Goal: Task Accomplishment & Management: Complete application form

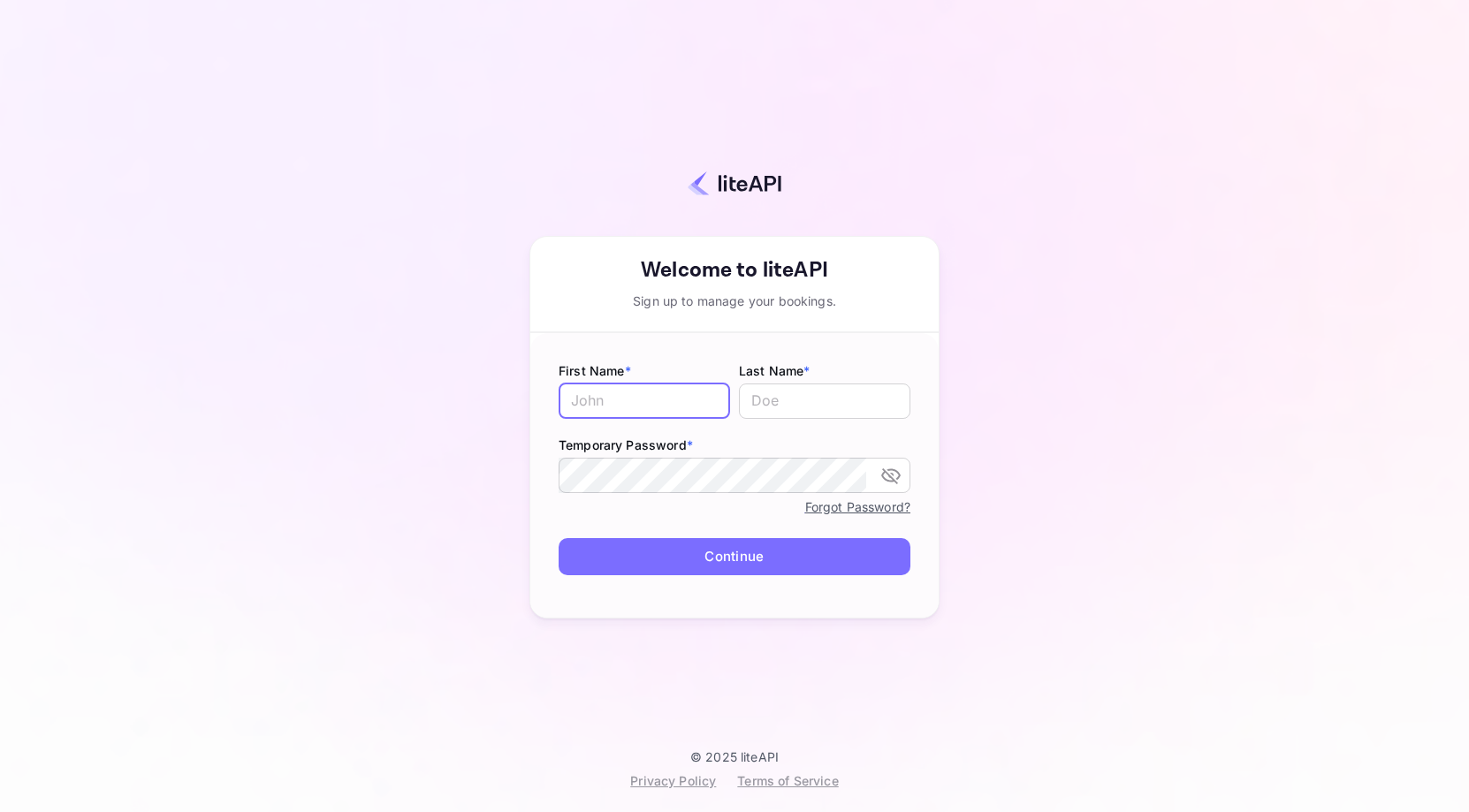
click at [671, 413] on input "text" at bounding box center [644, 401] width 171 height 36
type input "[PERSON_NAME]"
click at [748, 565] on button "Continue" at bounding box center [734, 557] width 352 height 38
click at [393, 422] on div "Your account has been created successfully, a confirmation link has been sent t…" at bounding box center [734, 388] width 1313 height 720
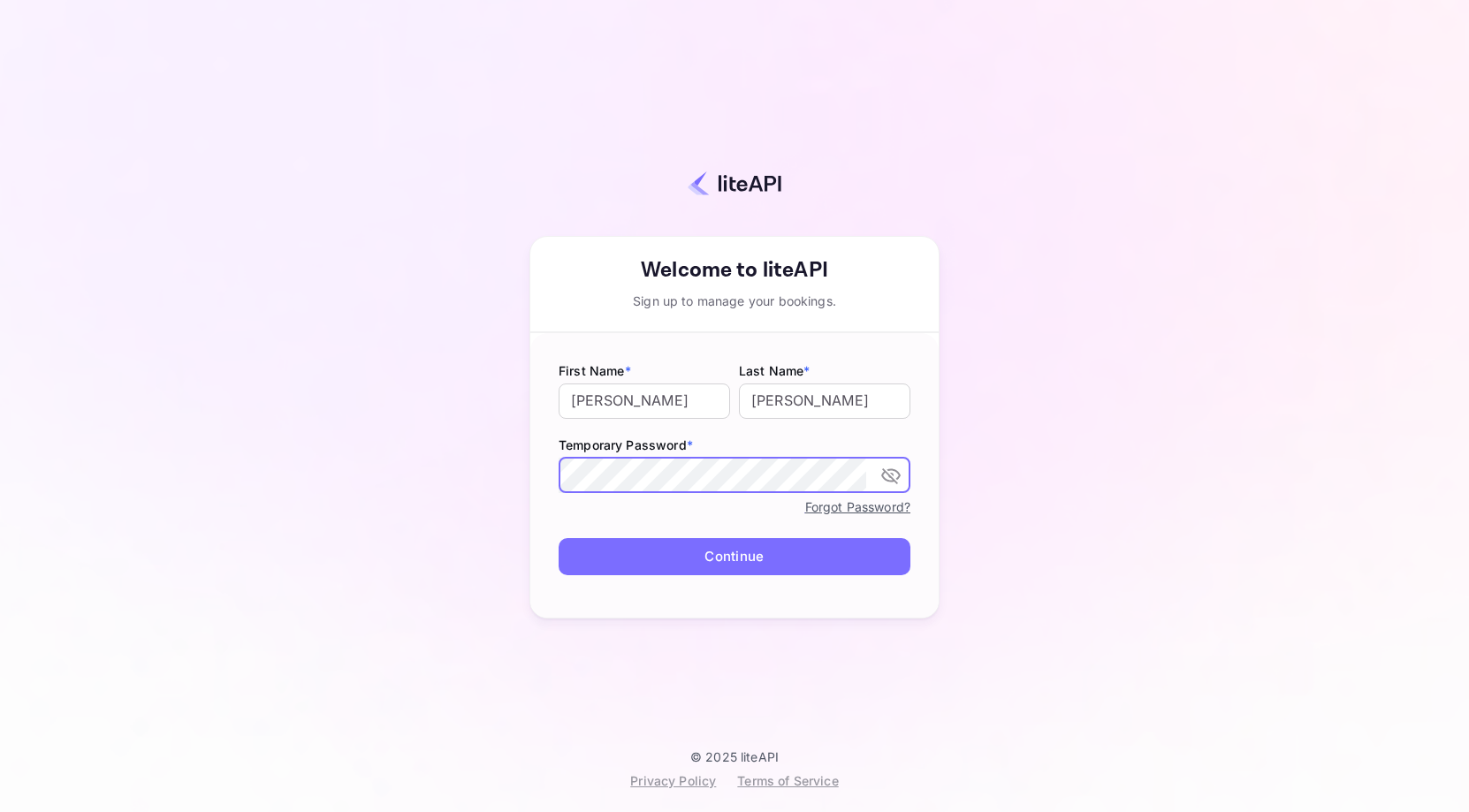
click at [745, 553] on button "Continue" at bounding box center [734, 557] width 352 height 38
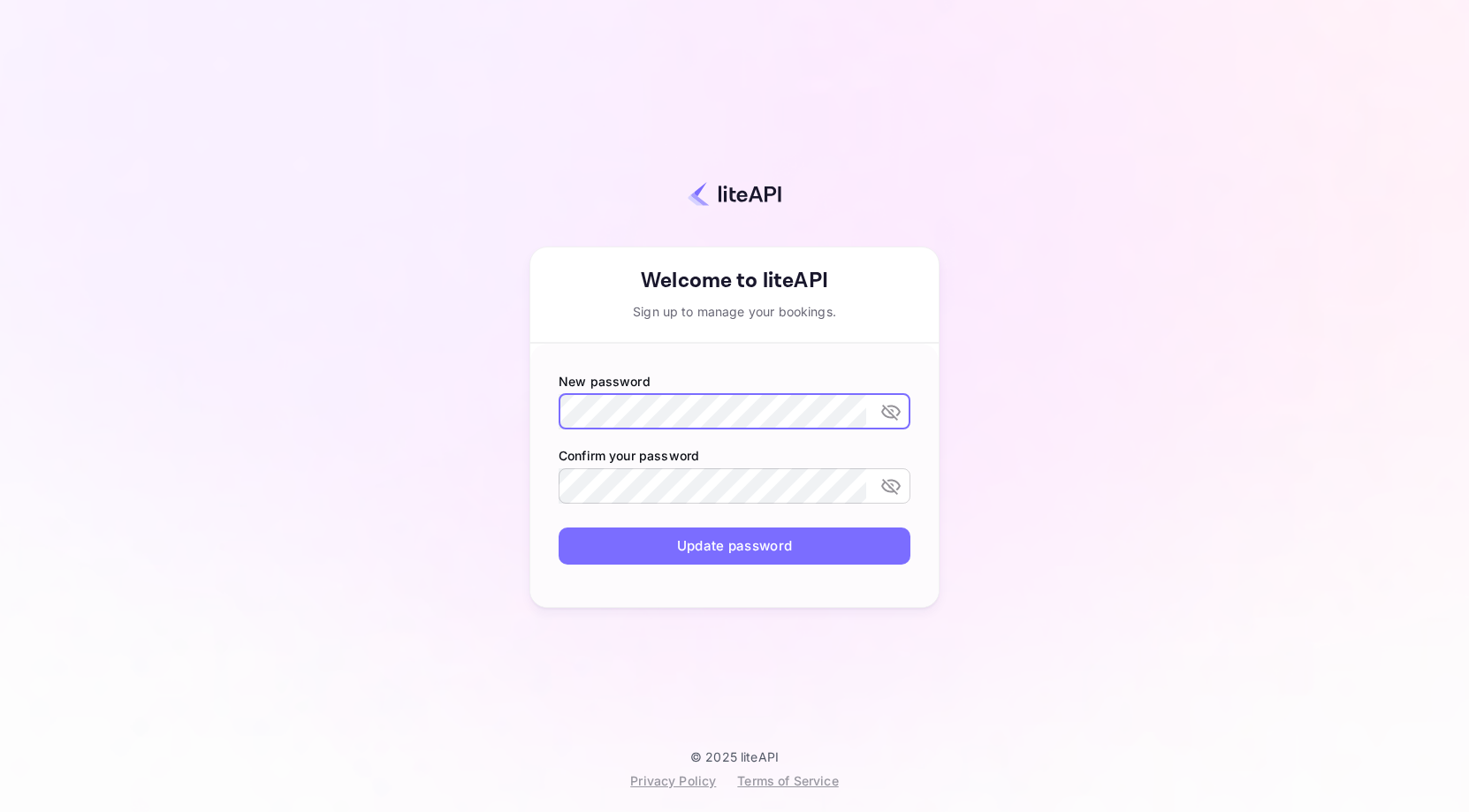
click at [729, 541] on button "Update password" at bounding box center [734, 546] width 352 height 38
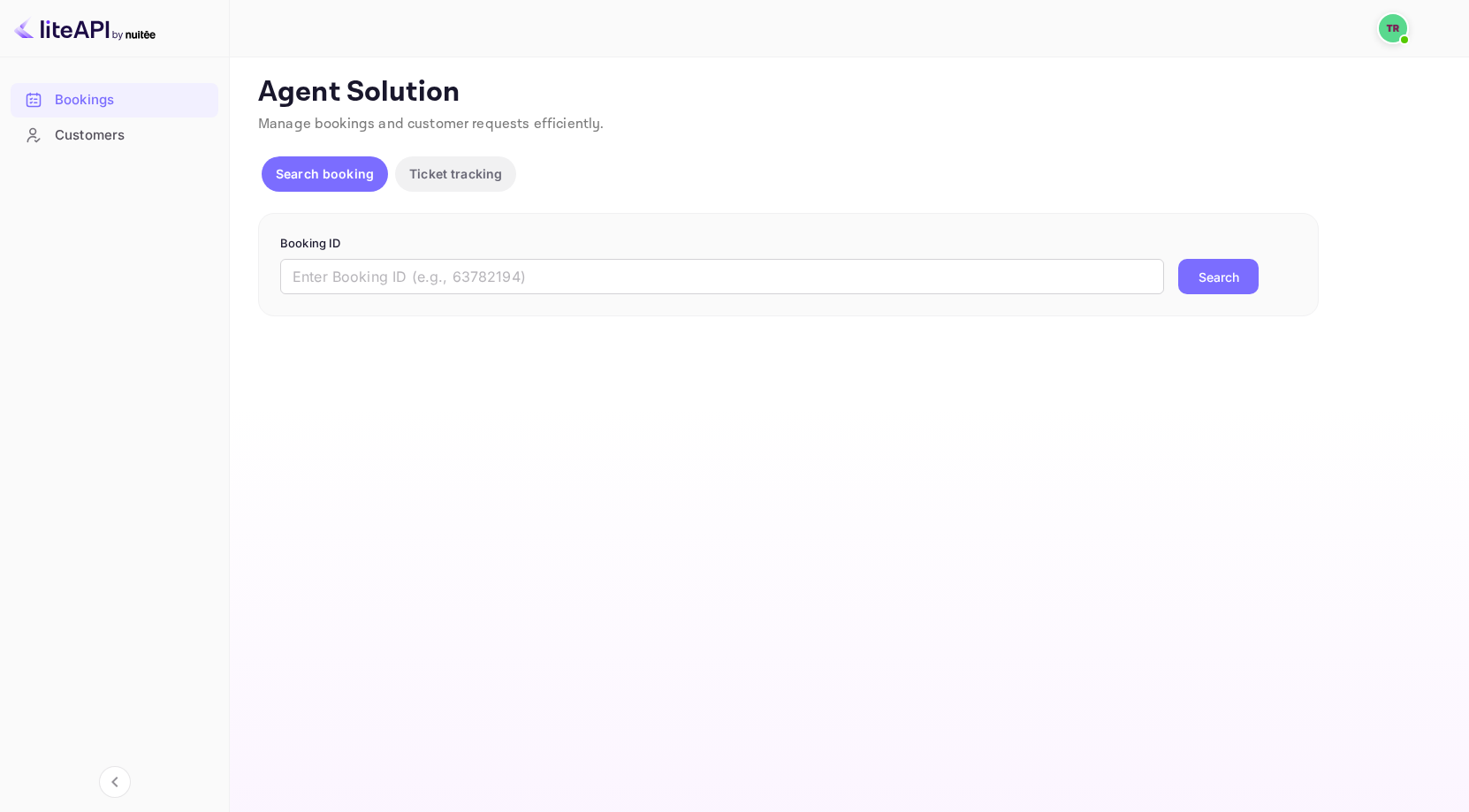
click at [78, 126] on div "Customers" at bounding box center [132, 135] width 155 height 20
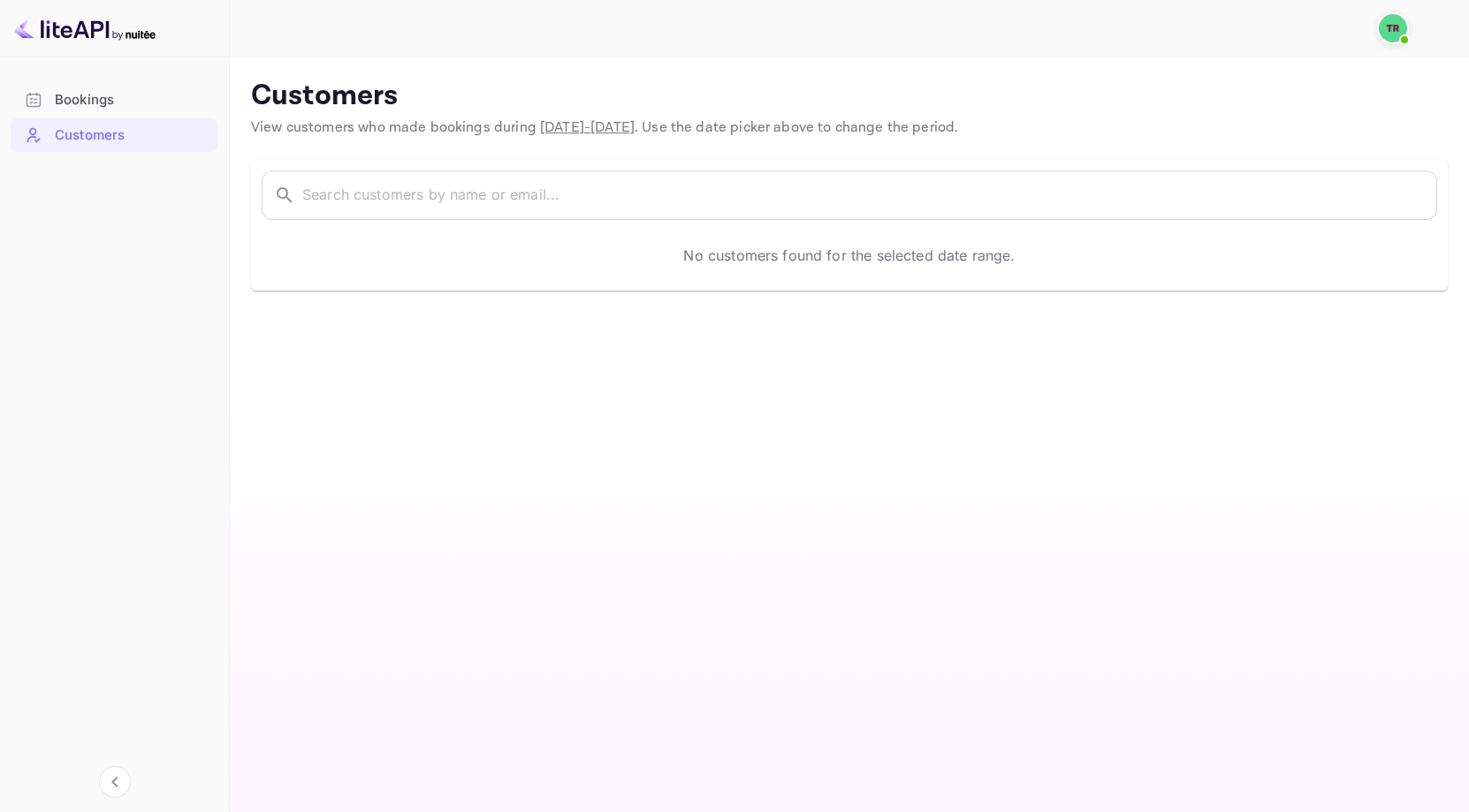
click at [138, 101] on div "Bookings" at bounding box center [132, 100] width 155 height 20
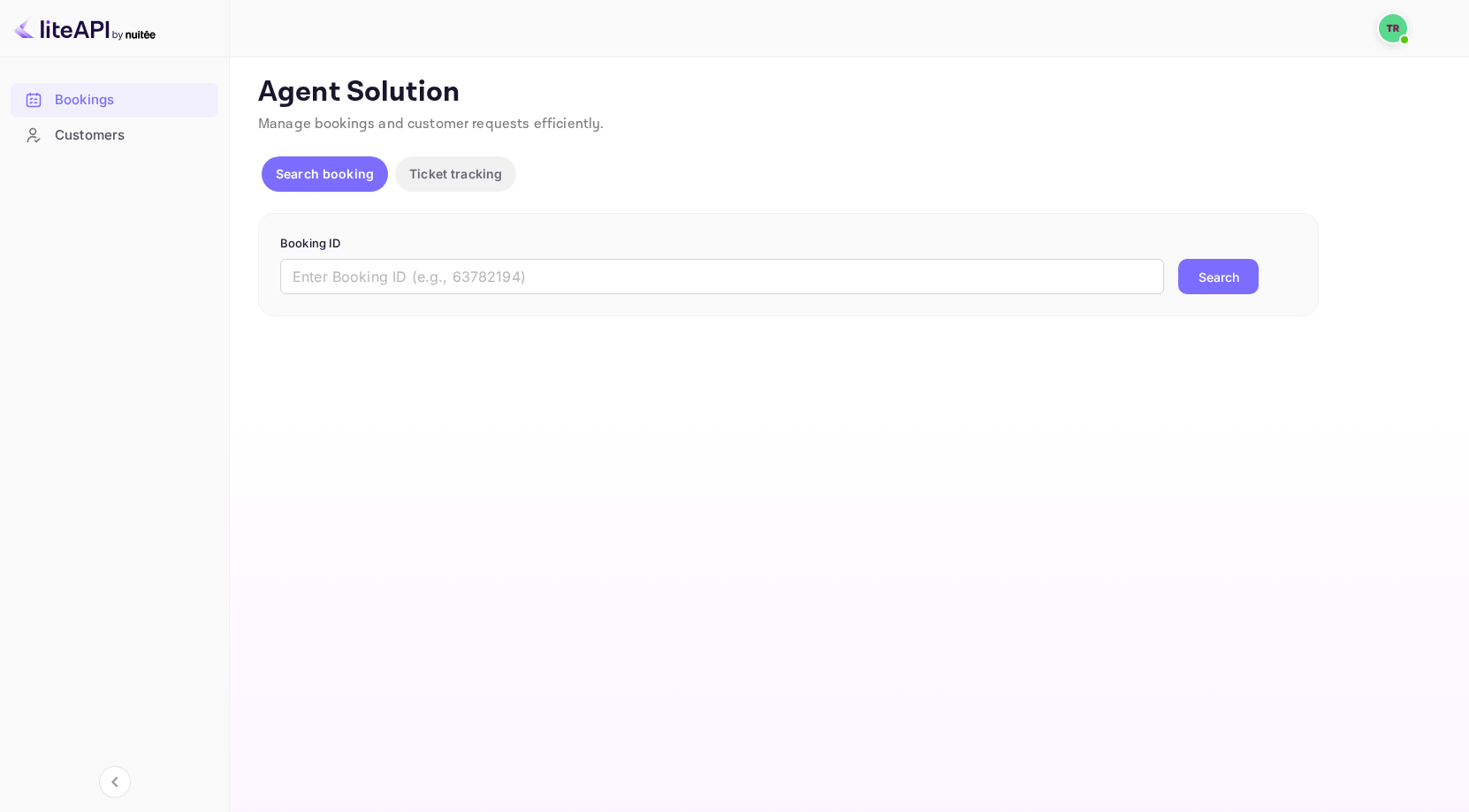
click at [97, 130] on div "Customers" at bounding box center [132, 135] width 155 height 20
